Goal: Transaction & Acquisition: Purchase product/service

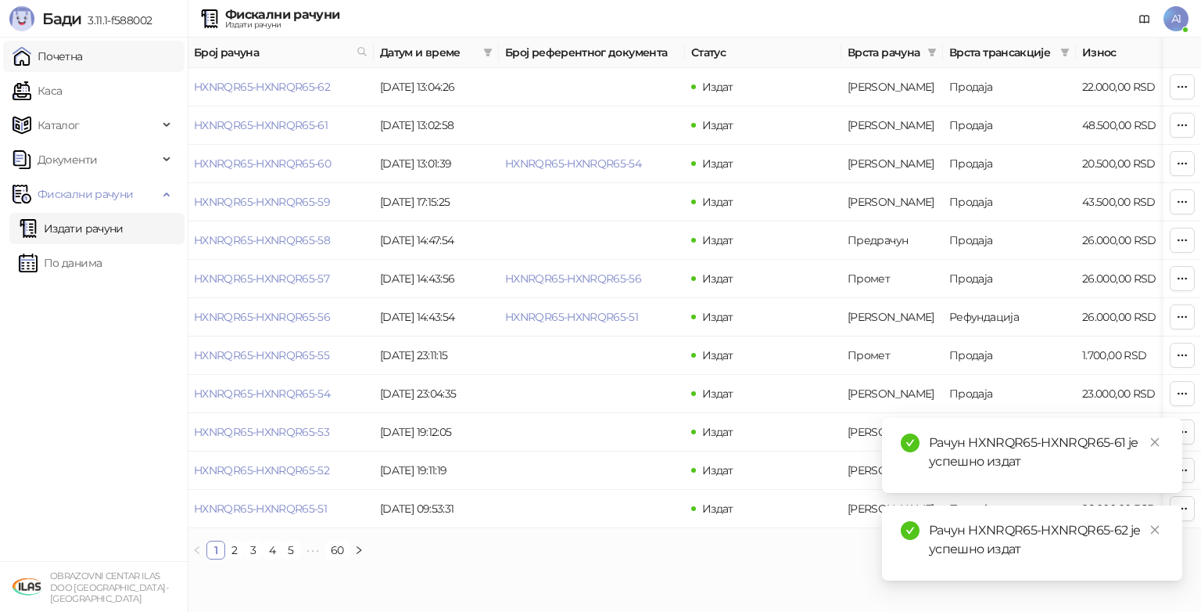
click at [63, 52] on link "Почетна" at bounding box center [48, 56] width 70 height 31
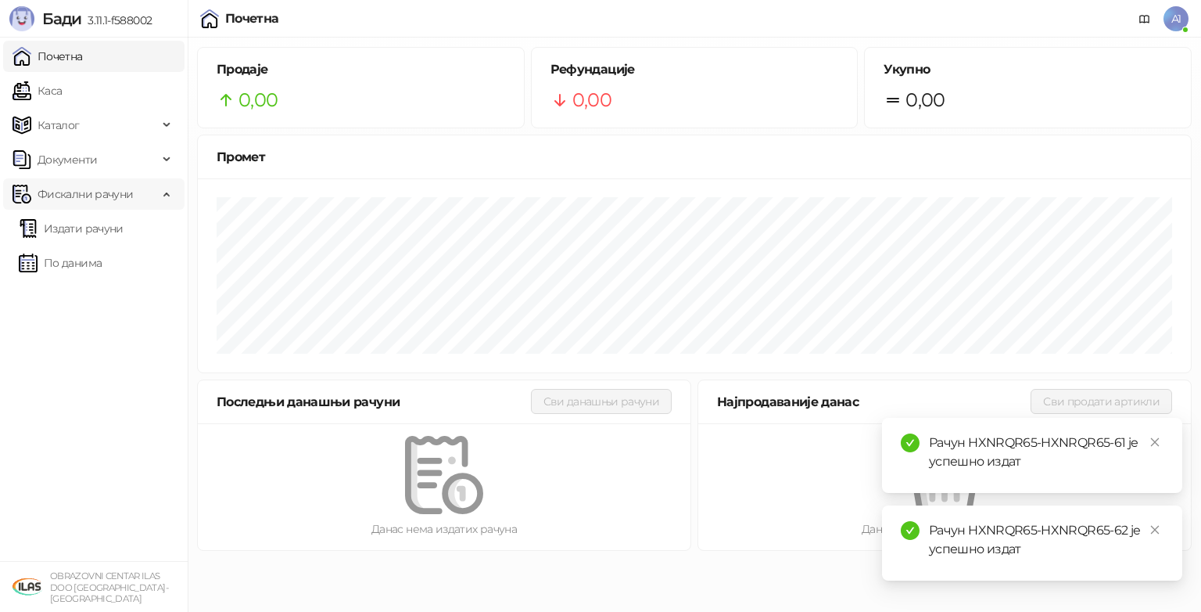
click at [47, 196] on span "Фискални рачуни" at bounding box center [85, 193] width 95 height 31
click at [74, 195] on span "Фискални рачуни" at bounding box center [85, 193] width 95 height 31
click at [72, 230] on link "Издати рачуни" at bounding box center [71, 228] width 105 height 31
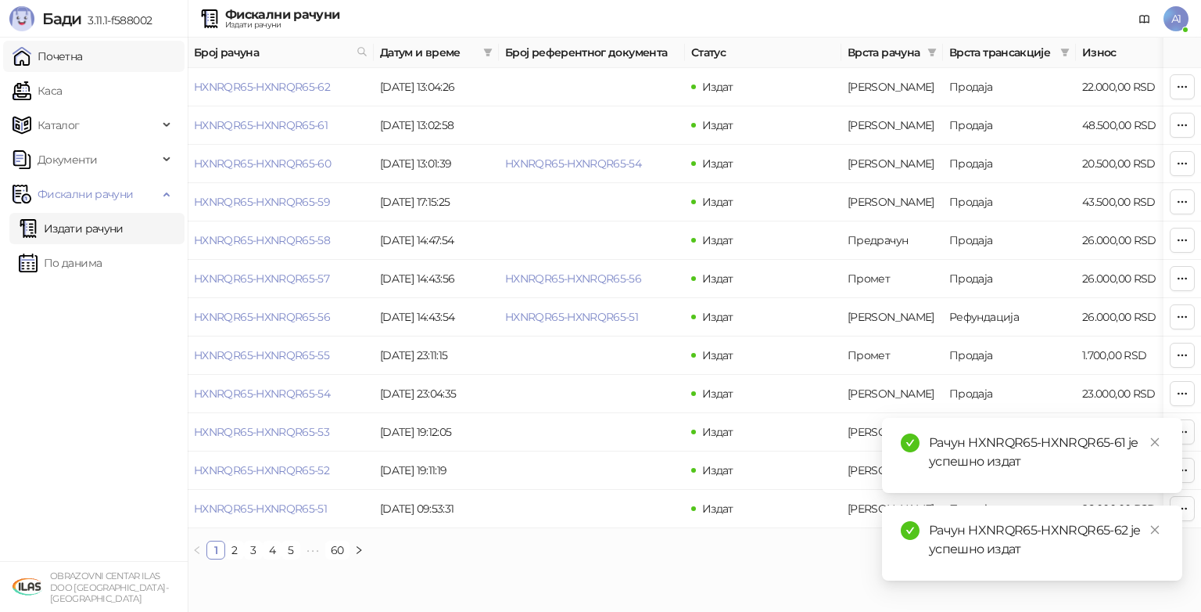
click at [83, 62] on link "Почетна" at bounding box center [48, 56] width 70 height 31
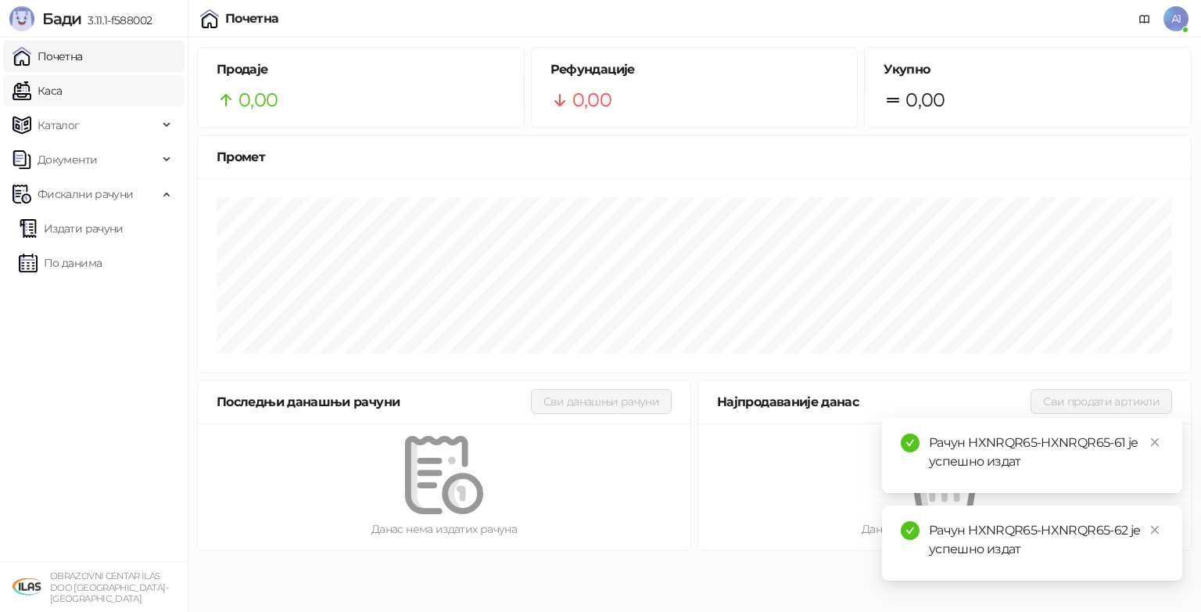
click at [62, 89] on link "Каса" at bounding box center [37, 90] width 49 height 31
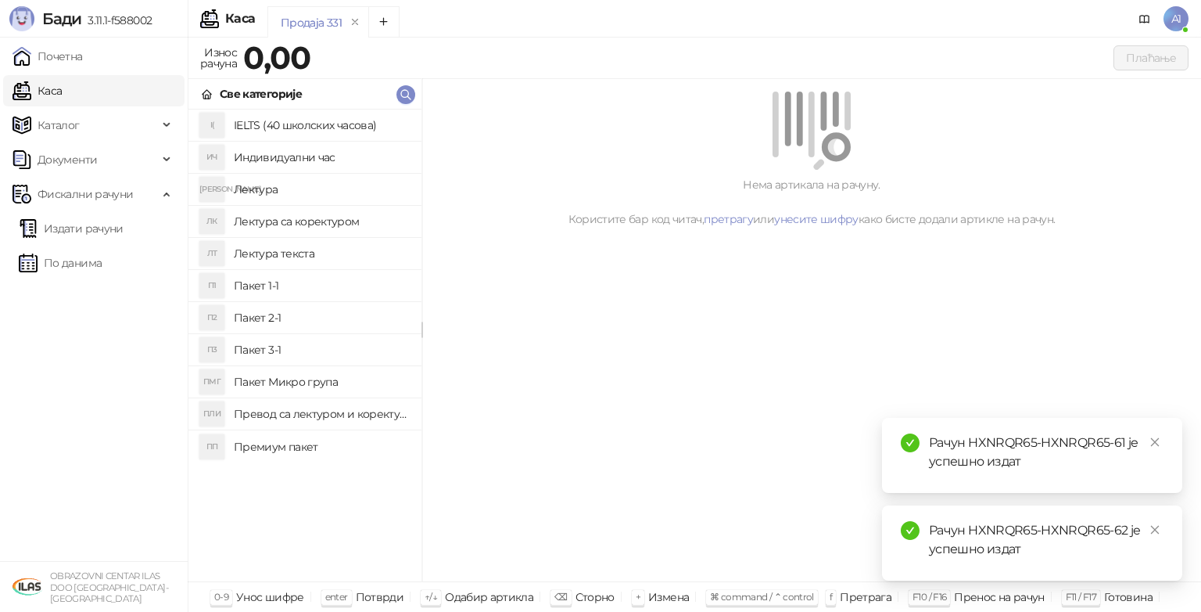
click at [311, 278] on h4 "Пакет 1-1" at bounding box center [321, 285] width 175 height 25
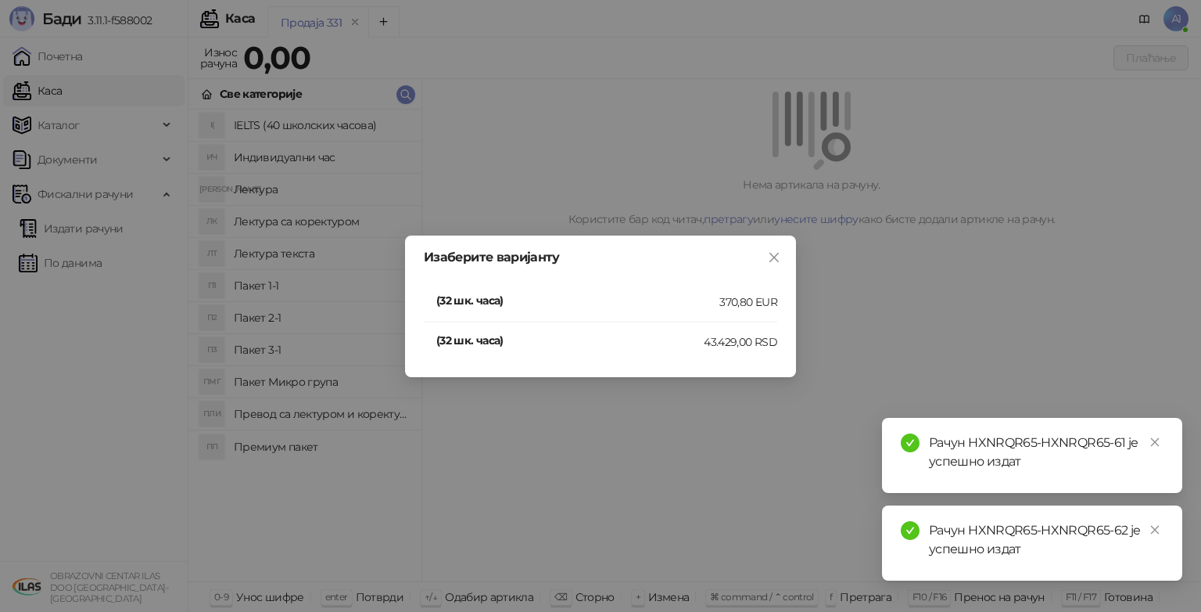
click at [479, 299] on h4 "(32 шк. часа)" at bounding box center [577, 300] width 283 height 17
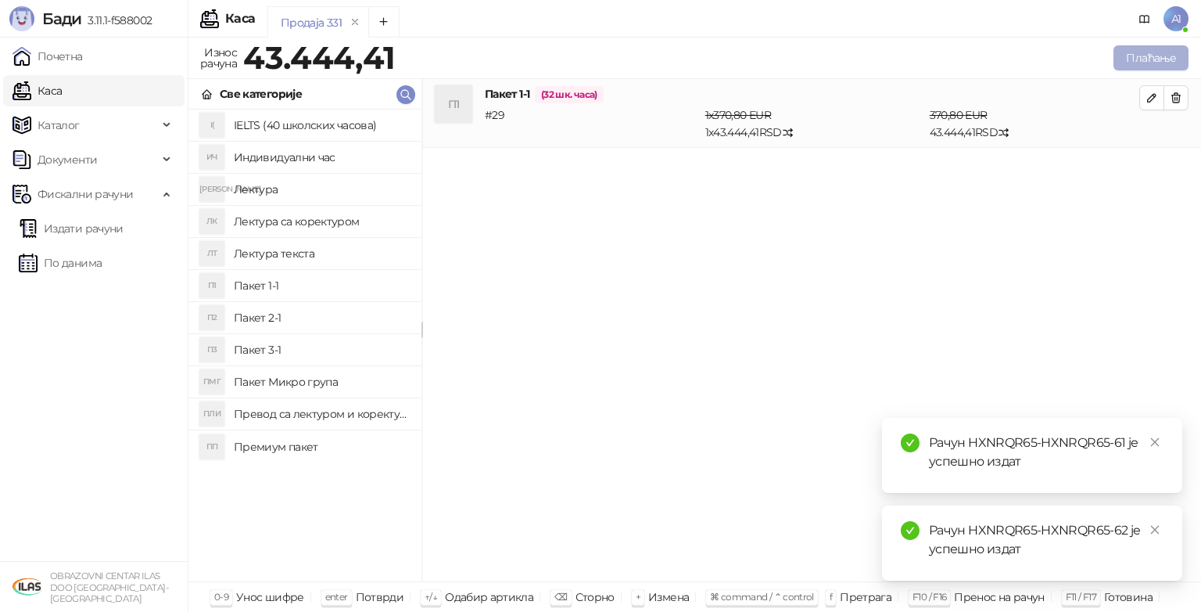
click at [1158, 63] on button "Плаћање" at bounding box center [1151, 57] width 75 height 25
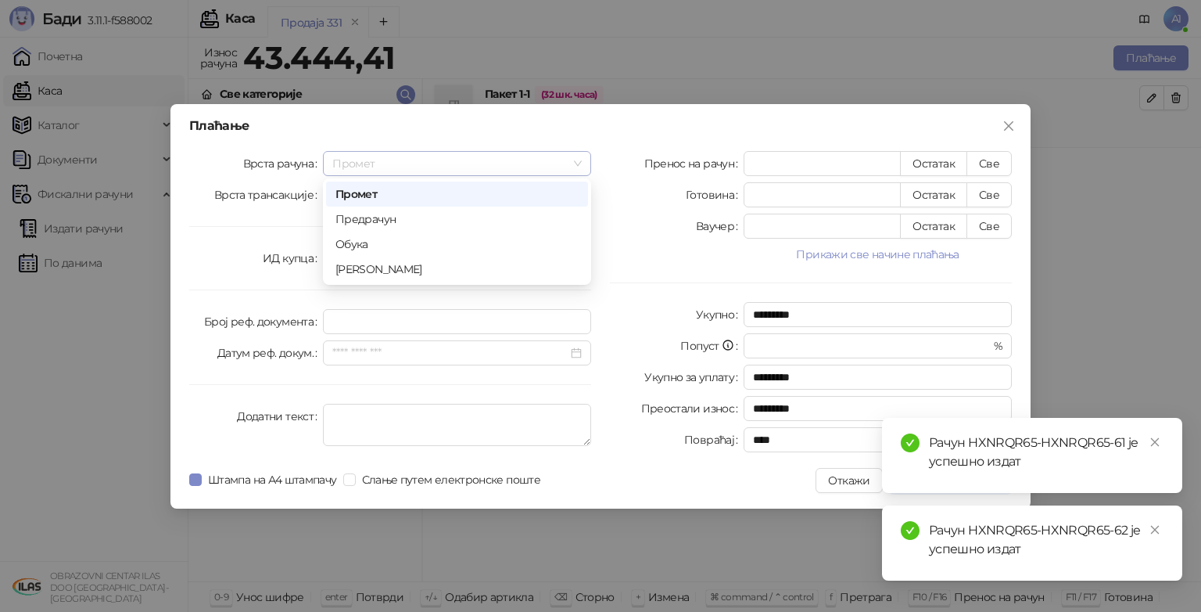
click at [583, 163] on div "Промет" at bounding box center [457, 163] width 268 height 25
click at [510, 213] on div "Предрачун" at bounding box center [456, 218] width 243 height 17
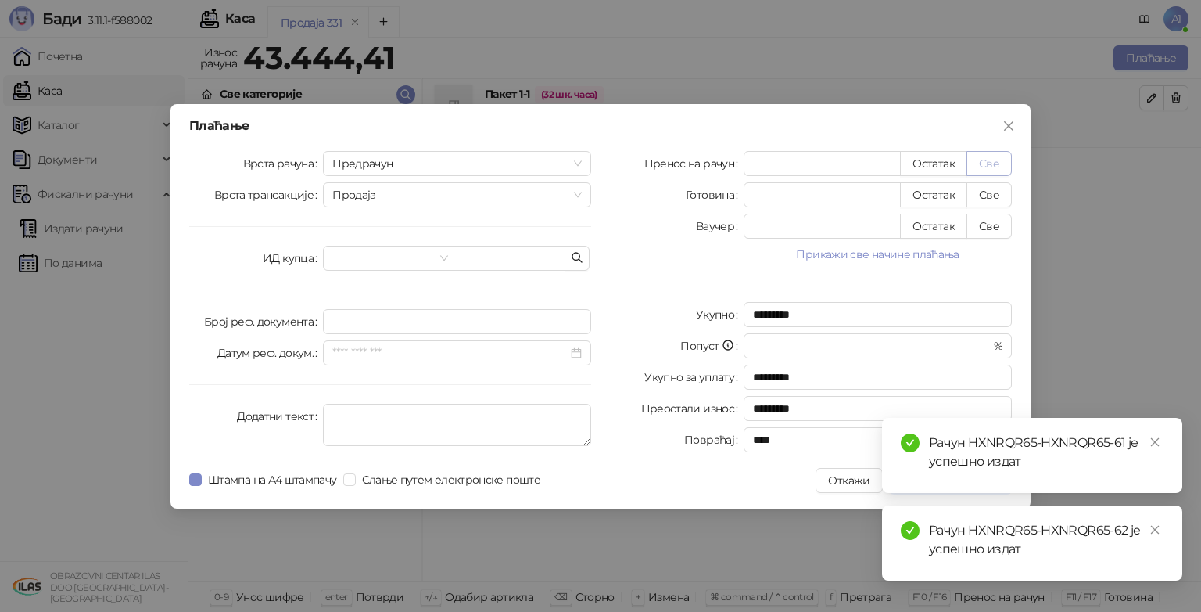
click at [992, 154] on button "Све" at bounding box center [989, 163] width 45 height 25
type input "********"
type input "****"
click at [1152, 442] on icon "close" at bounding box center [1155, 441] width 11 height 11
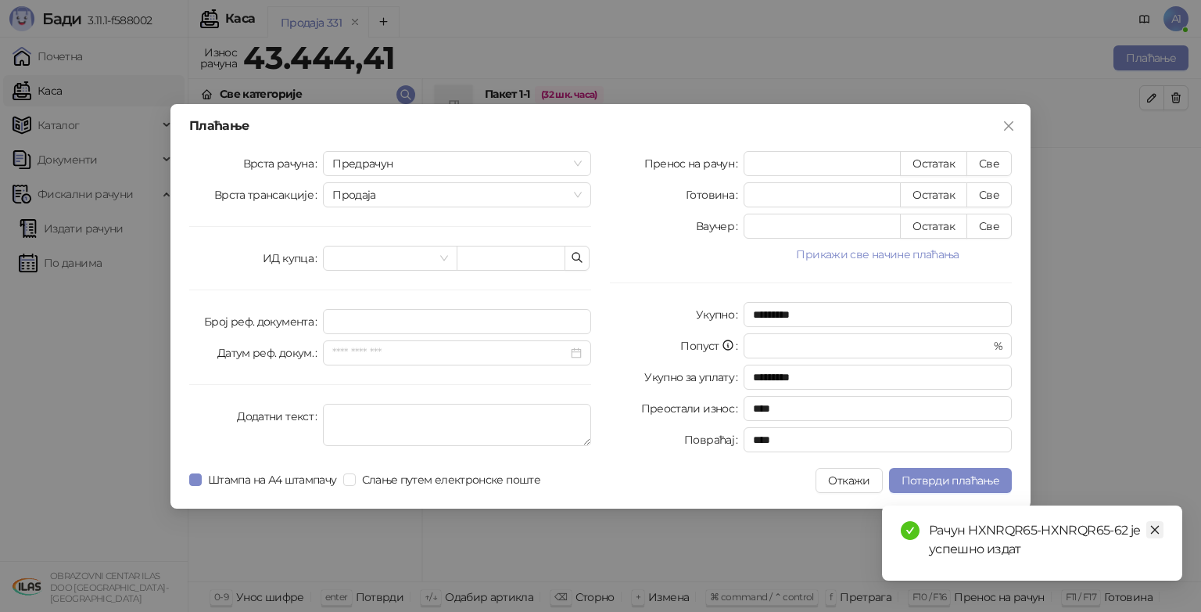
click at [1157, 529] on icon "close" at bounding box center [1155, 529] width 11 height 11
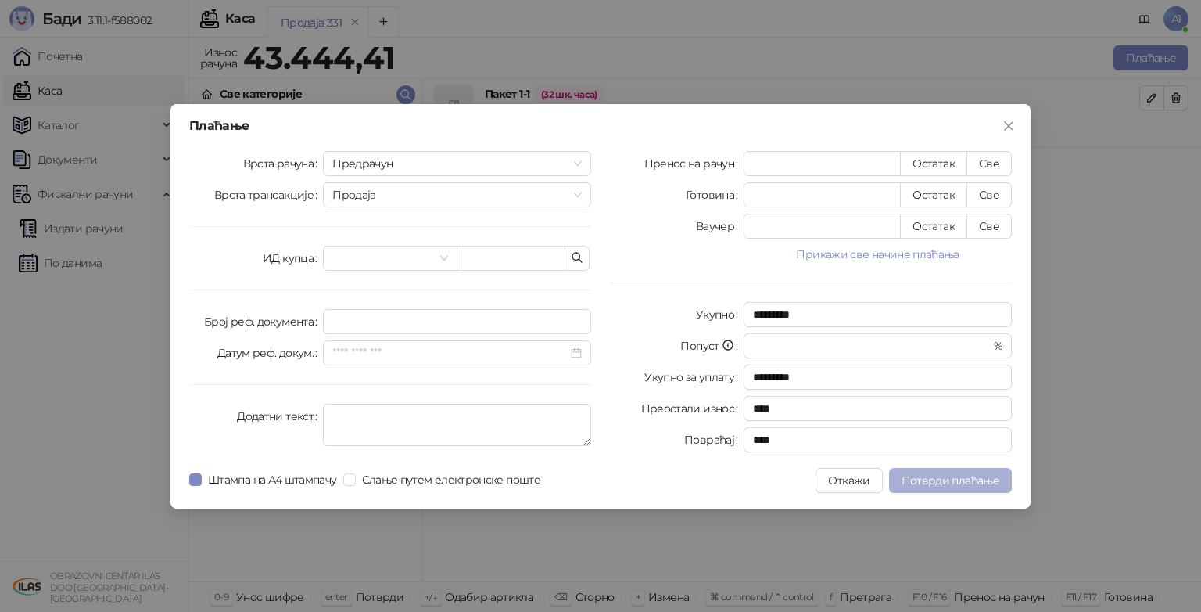
click at [954, 475] on span "Потврди плаћање" at bounding box center [951, 480] width 98 height 14
